Goal: Task Accomplishment & Management: Manage account settings

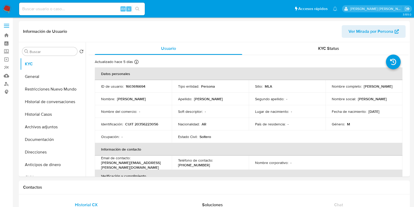
select select "10"
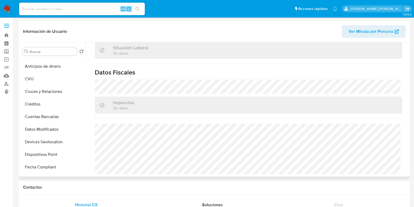
scroll to position [98, 0]
click at [41, 143] on button "Devices Geolocation" at bounding box center [52, 142] width 65 height 13
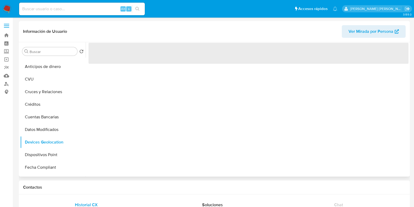
scroll to position [0, 0]
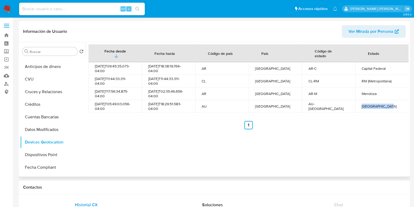
drag, startPoint x: 359, startPoint y: 103, endPoint x: 396, endPoint y: 105, distance: 37.8
click at [396, 105] on td "New South Wales" at bounding box center [381, 106] width 53 height 13
copy div "New South Wales"
drag, startPoint x: 95, startPoint y: 104, endPoint x: 105, endPoint y: 107, distance: 10.8
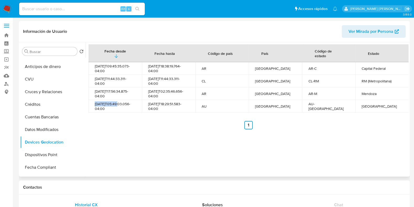
click at [105, 107] on div "2024-06-22T05:49:03.056-04:00" at bounding box center [115, 105] width 41 height 9
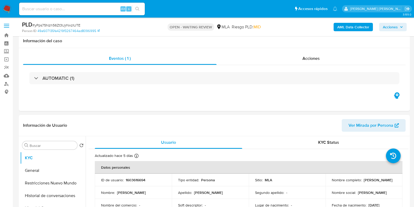
select select "10"
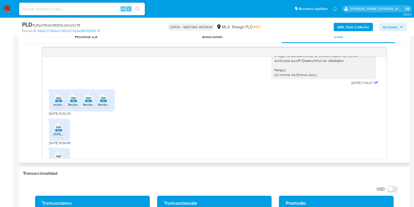
scroll to position [287, 0]
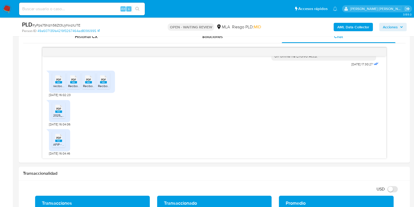
click at [64, 27] on span "# yPps75Nzh56Zt3UjrNxzIUTE" at bounding box center [56, 25] width 48 height 5
copy span "yPps75Nzh56Zt3UjrNxzIUTE"
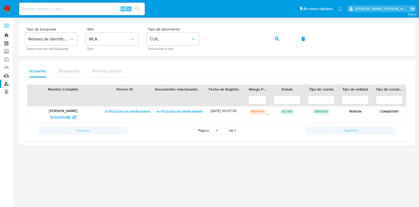
click at [8, 34] on link "Bandeja" at bounding box center [31, 35] width 62 height 8
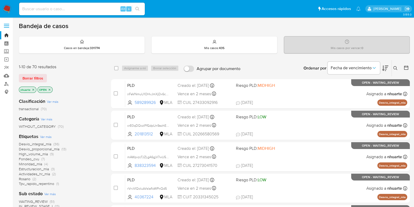
click at [395, 66] on icon at bounding box center [395, 68] width 4 height 4
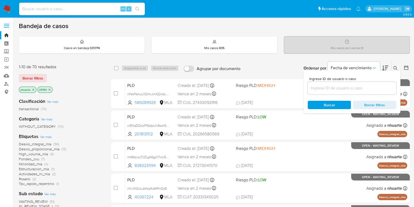
click at [335, 88] on input at bounding box center [352, 88] width 88 height 7
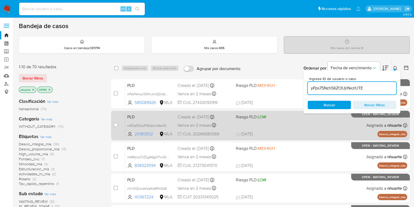
type input "yPps75Nzh56Zt3UjrNxzIUTE"
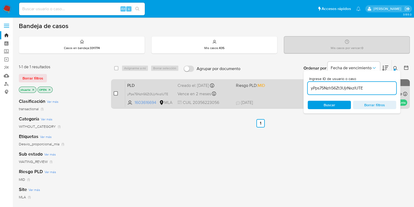
click at [115, 93] on input "checkbox" at bounding box center [116, 93] width 4 height 4
checkbox input "true"
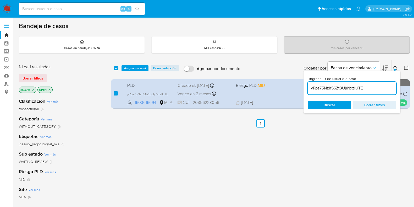
click at [136, 63] on div "select-all-cases-checkbox Asignarme a mí Borrar selección Agrupar por documento…" at bounding box center [260, 68] width 299 height 16
click at [135, 66] on span "Asignarme a mí" at bounding box center [135, 67] width 22 height 5
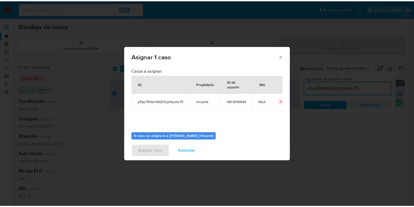
scroll to position [27, 0]
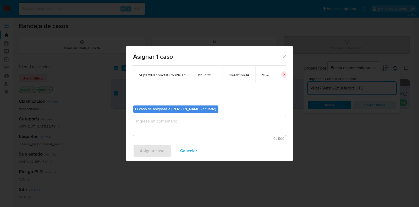
click at [210, 119] on textarea "assign-modal" at bounding box center [209, 125] width 153 height 21
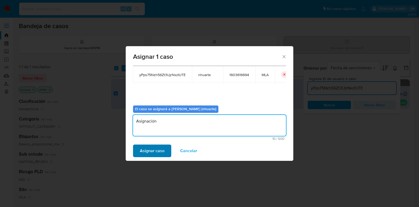
type textarea "Asignación"
click at [156, 154] on span "Asignar caso" at bounding box center [152, 151] width 25 height 12
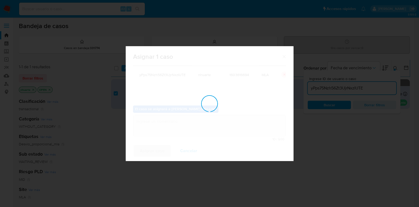
checkbox input "false"
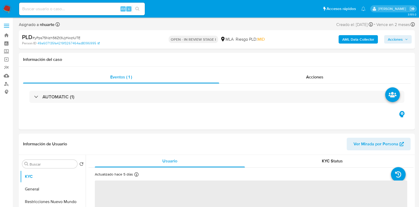
select select "10"
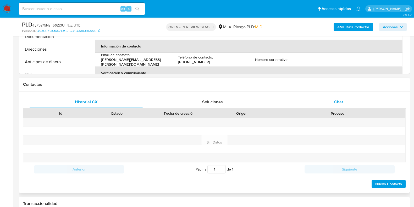
click at [336, 105] on div "Chat" at bounding box center [339, 102] width 114 height 13
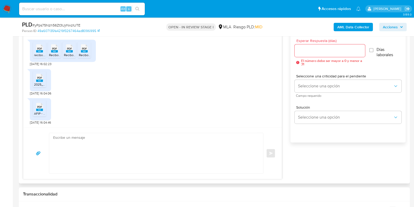
scroll to position [294, 0]
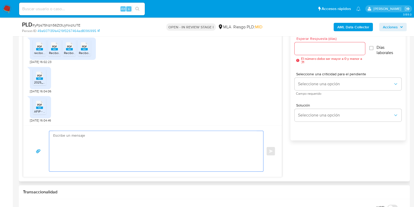
paste textarea "Hola, ¡Muchas gracias por tu respuesta! Confirmamos la recepción de la document…"
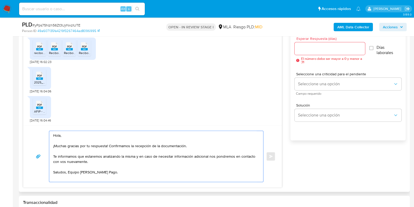
type textarea "Hola, ¡Muchas gracias por tu respuesta! Confirmamos la recepción de la document…"
click at [331, 50] on input "Esperar Respuesta (días)" at bounding box center [329, 48] width 70 height 7
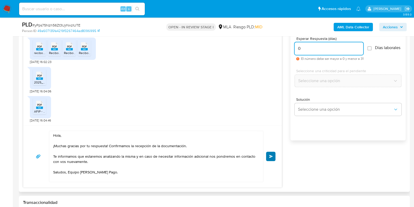
type input "0"
click at [268, 153] on button "Enviar" at bounding box center [270, 155] width 9 height 9
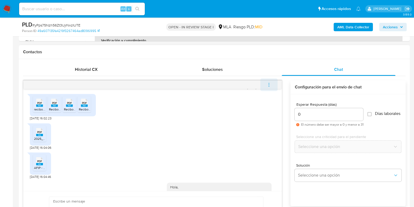
scroll to position [349, 0]
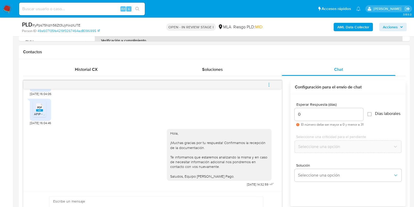
click at [270, 84] on icon "menu-action" at bounding box center [268, 84] width 5 height 5
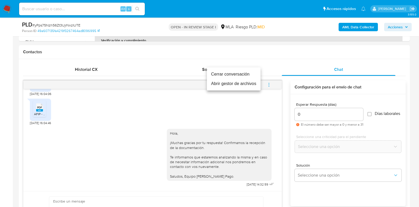
click at [244, 76] on li "Cerrar conversación" at bounding box center [234, 73] width 54 height 9
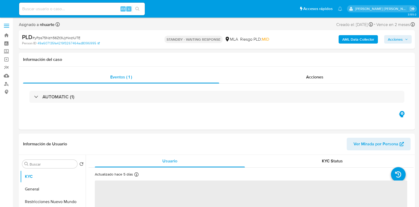
select select "10"
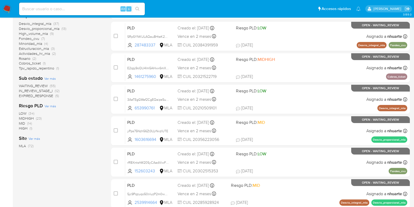
scroll to position [138, 0]
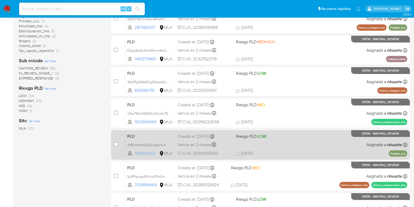
click at [148, 154] on span "152603243" at bounding box center [147, 153] width 24 height 6
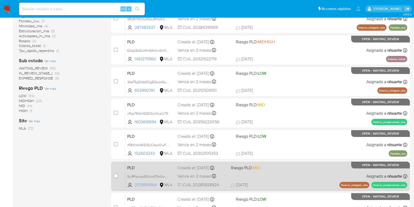
click at [151, 183] on span "2539914664" at bounding box center [147, 185] width 24 height 6
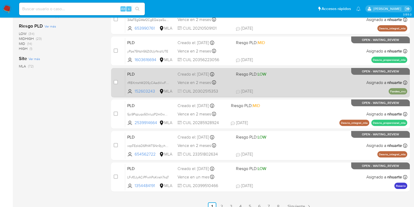
scroll to position [206, 0]
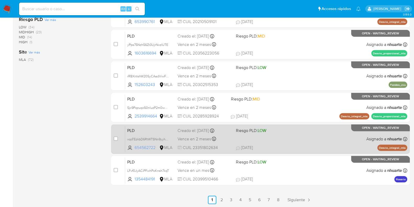
click at [153, 146] on span "654562722" at bounding box center [147, 147] width 24 height 6
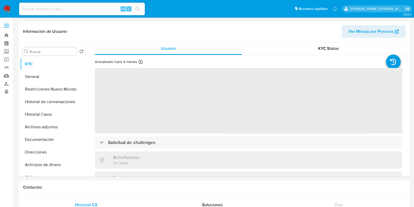
select select "10"
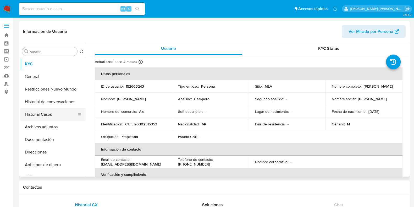
click at [66, 117] on button "Historial Casos" at bounding box center [50, 114] width 61 height 13
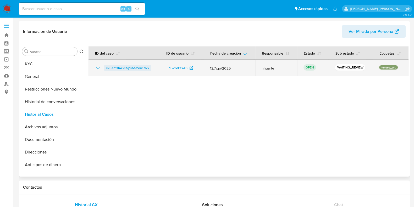
click at [131, 69] on span "rRBXntshW20SyCAadViwFvZx" at bounding box center [127, 68] width 43 height 6
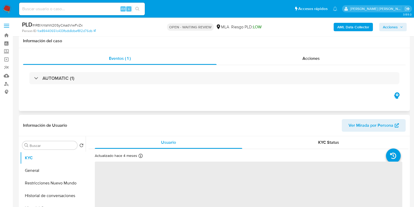
scroll to position [196, 0]
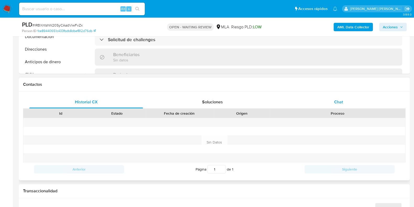
click at [344, 96] on div "Chat" at bounding box center [339, 102] width 114 height 13
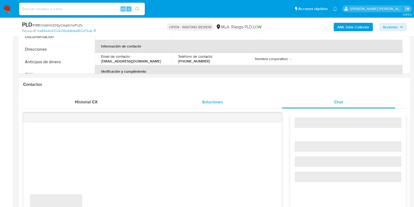
select select "10"
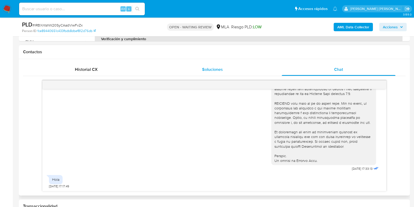
scroll to position [215, 0]
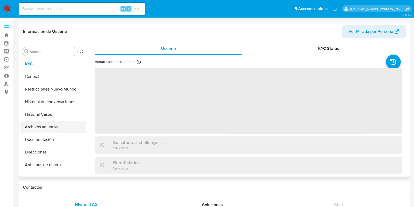
select select "10"
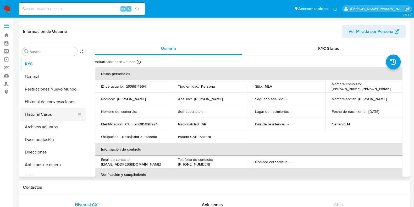
click at [58, 116] on button "Historial Casos" at bounding box center [50, 114] width 61 height 13
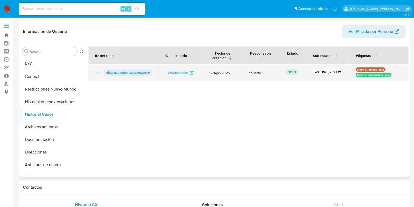
click at [138, 70] on span "5jc9Pqzuqo50nluzP2m0weGw" at bounding box center [127, 72] width 43 height 6
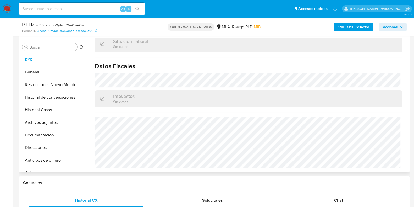
scroll to position [280, 0]
select select "10"
click at [336, 198] on span "Chat" at bounding box center [338, 200] width 9 height 6
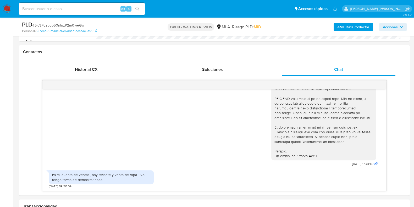
scroll to position [282, 0]
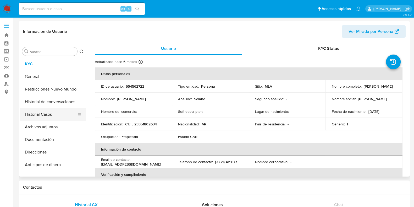
click at [61, 115] on button "Historial Casos" at bounding box center [50, 114] width 61 height 13
select select "10"
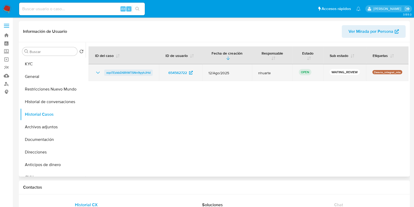
click at [147, 73] on span "xqoTEzkbD6RtWTSNn9yyhJHd" at bounding box center [128, 72] width 44 height 6
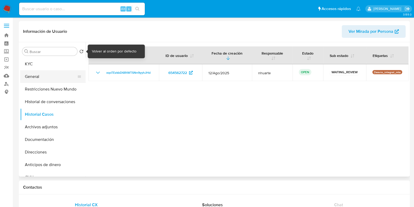
click at [58, 76] on button "General" at bounding box center [50, 76] width 61 height 13
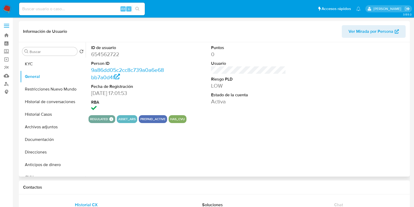
click at [116, 53] on dd "654562722" at bounding box center [128, 54] width 75 height 7
copy dd "654562722"
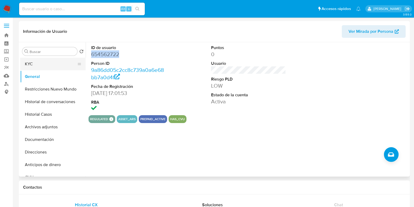
click at [45, 63] on button "KYC" at bounding box center [50, 64] width 61 height 13
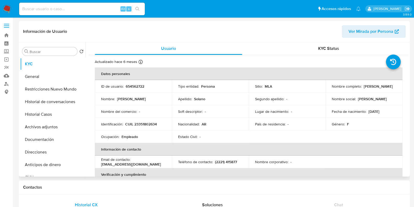
click at [136, 87] on p "654562722" at bounding box center [135, 86] width 19 height 5
drag, startPoint x: 136, startPoint y: 87, endPoint x: 148, endPoint y: 90, distance: 12.2
click at [148, 90] on td "ID de usuario : 654562722" at bounding box center [133, 86] width 77 height 13
click at [143, 86] on p "654562722" at bounding box center [135, 86] width 19 height 5
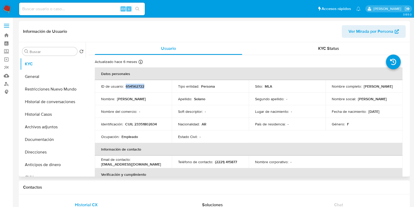
click at [143, 86] on p "654562722" at bounding box center [135, 86] width 19 height 5
copy p "654562722"
click at [151, 123] on p "CUIL 23351802634" at bounding box center [141, 123] width 32 height 5
copy p "23351802634"
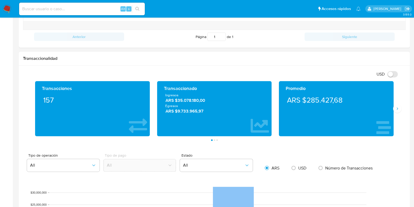
scroll to position [229, 0]
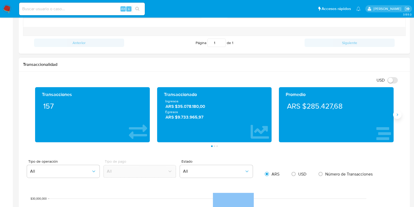
click at [396, 117] on button "Siguiente" at bounding box center [397, 114] width 8 height 8
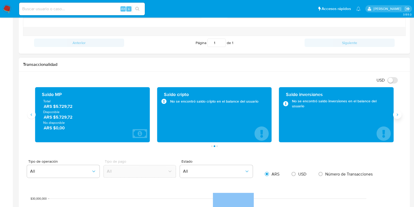
click at [396, 117] on button "Siguiente" at bounding box center [397, 114] width 8 height 8
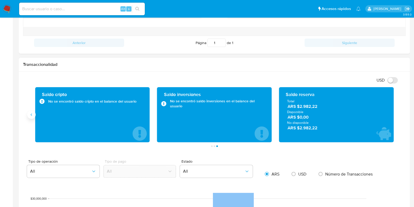
click at [32, 116] on button "Anterior" at bounding box center [31, 114] width 8 height 8
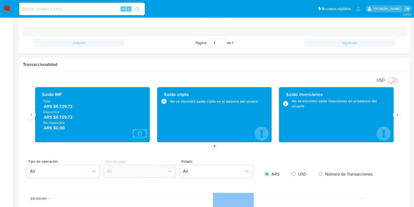
click at [32, 116] on button "Anterior" at bounding box center [31, 114] width 8 height 8
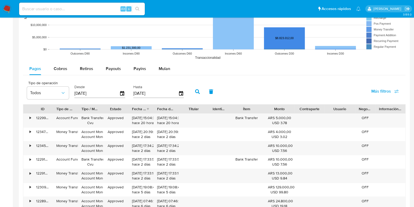
scroll to position [523, 0]
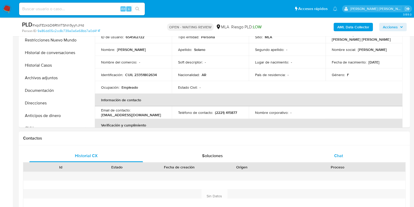
scroll to position [229, 0]
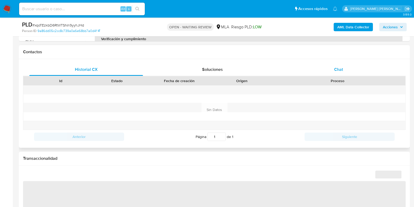
select select "10"
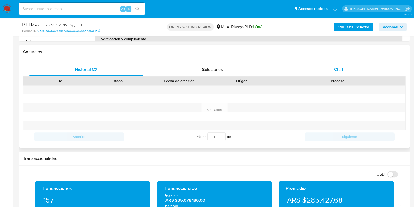
click at [337, 66] on span "Chat" at bounding box center [338, 69] width 9 height 6
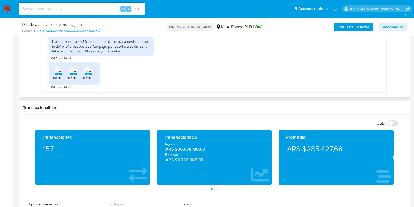
scroll to position [236, 0]
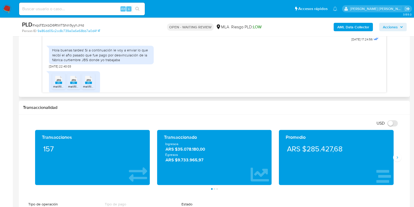
click at [55, 84] on icon at bounding box center [58, 80] width 7 height 8
click at [70, 84] on div "JPG JPG" at bounding box center [73, 79] width 11 height 10
click at [87, 82] on span "JPG" at bounding box center [88, 79] width 5 height 3
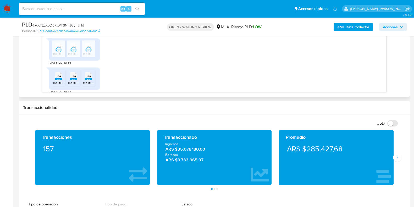
click at [58, 78] on span "JPG" at bounding box center [58, 76] width 5 height 3
click at [73, 78] on span "JPG" at bounding box center [73, 76] width 5 height 3
click at [88, 78] on span "JPG" at bounding box center [88, 76] width 5 height 3
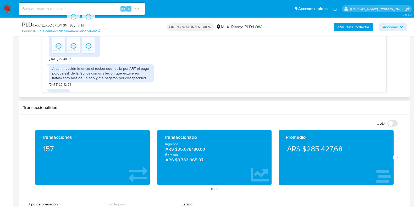
scroll to position [335, 0]
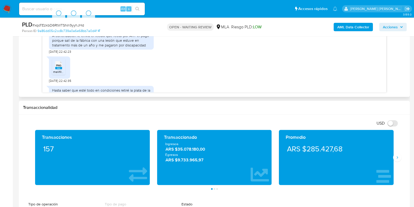
click at [59, 74] on span "melifile5882247242936042470.png" at bounding box center [78, 71] width 51 height 4
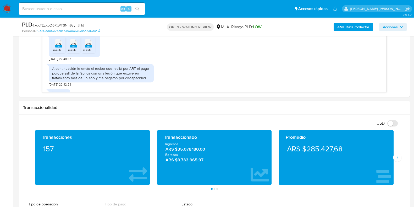
click at [67, 24] on span "# xqoTEzkbD6RtWTSNn9yyhJHd" at bounding box center [58, 25] width 52 height 5
copy span "xqoTEzkbD6RtWTSNn9yyhJHd"
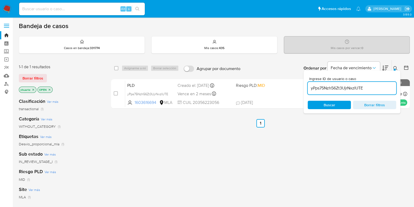
drag, startPoint x: 0, startPoint y: 0, endPoint x: 310, endPoint y: 86, distance: 322.1
click at [310, 86] on input "yPps75Nzh56Zt3UjrNxzIUTE" at bounding box center [352, 88] width 88 height 7
paste input "xqoTEzkbD6RtWTSNn9yyhJHd"
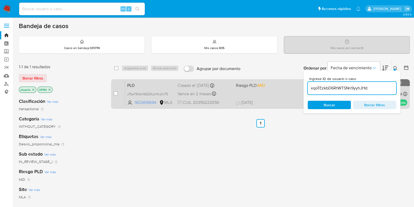
type input "xqoTEzkbD6RtWTSNn9yyhJHd"
click at [115, 93] on input "checkbox" at bounding box center [116, 93] width 4 height 4
checkbox input "true"
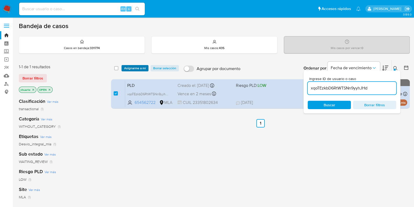
click at [130, 68] on span "Asignarme a mí" at bounding box center [135, 67] width 22 height 5
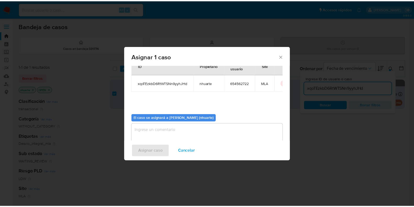
scroll to position [27, 0]
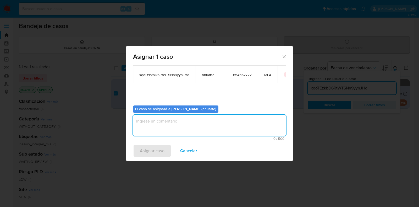
click at [227, 120] on textarea "assign-modal" at bounding box center [209, 125] width 153 height 21
type textarea "Asignación"
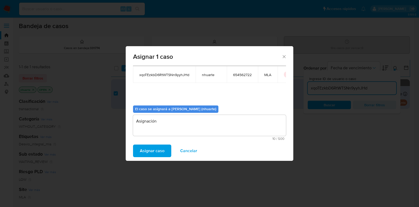
click at [161, 147] on span "Asignar caso" at bounding box center [152, 151] width 25 height 12
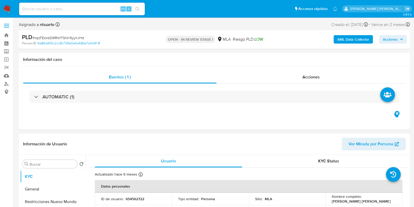
select select "10"
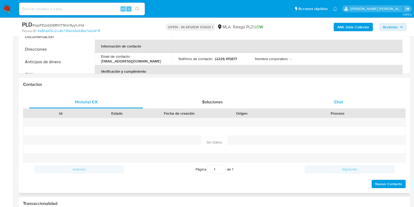
click at [334, 103] on div "Chat" at bounding box center [339, 102] width 114 height 13
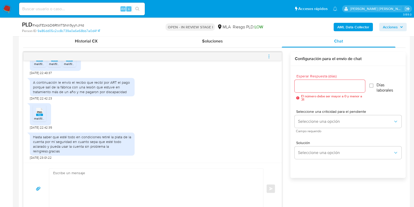
scroll to position [261, 0]
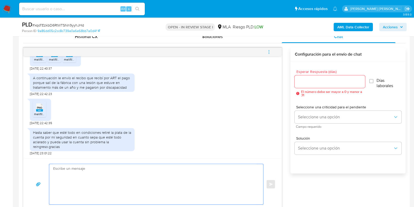
paste textarea "Hola, ¡Muchas gracias por tu respuesta! Confirmamos la recepción de la document…"
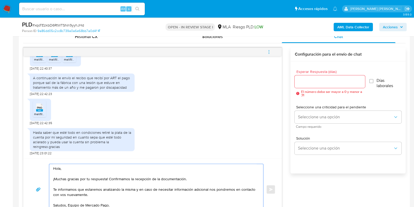
scroll to position [267, 0]
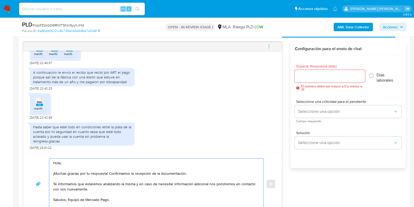
type textarea "Hola, ¡Muchas gracias por tu respuesta! Confirmamos la recepción de la document…"
click at [310, 76] on input "Esperar Respuesta (días)" at bounding box center [329, 76] width 70 height 7
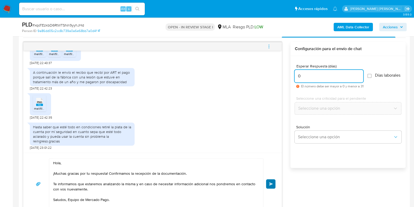
type input "0"
click at [269, 180] on button "Enviar" at bounding box center [270, 183] width 9 height 9
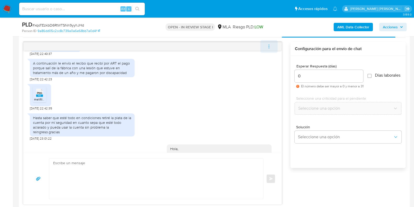
scroll to position [430, 0]
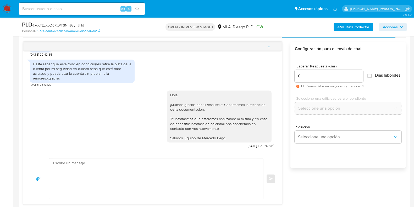
click at [268, 44] on icon "menu-action" at bounding box center [268, 46] width 5 height 5
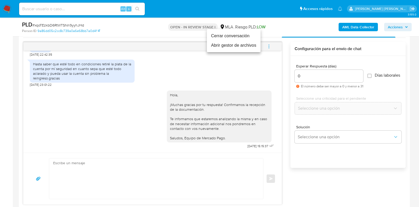
click at [234, 36] on li "Cerrar conversación" at bounding box center [234, 35] width 54 height 9
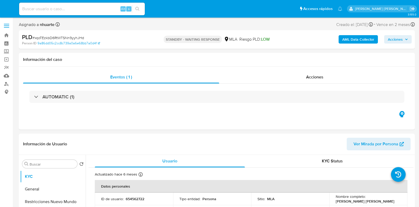
select select "10"
